Goal: Use online tool/utility: Use online tool/utility

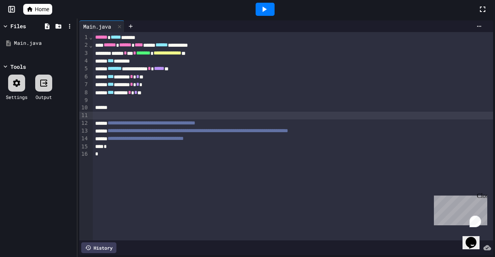
click at [191, 119] on div "To enrich screen reader interactions, please activate Accessibility in Grammarl…" at bounding box center [293, 116] width 400 height 8
